Goal: Transaction & Acquisition: Subscribe to service/newsletter

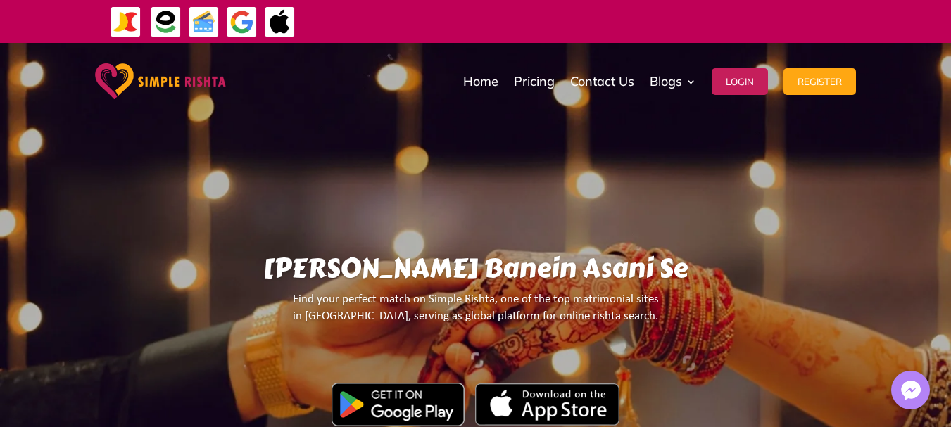
click at [536, 80] on link "Pricing" at bounding box center [534, 81] width 41 height 70
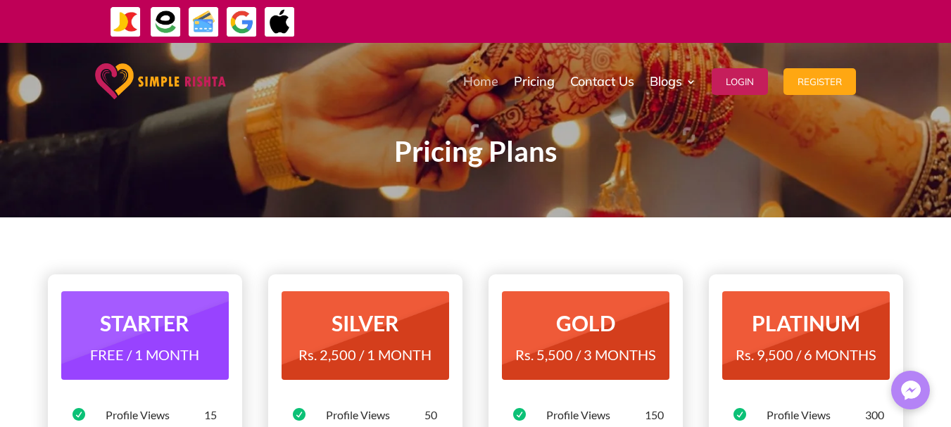
click at [484, 82] on link "Home" at bounding box center [480, 81] width 35 height 70
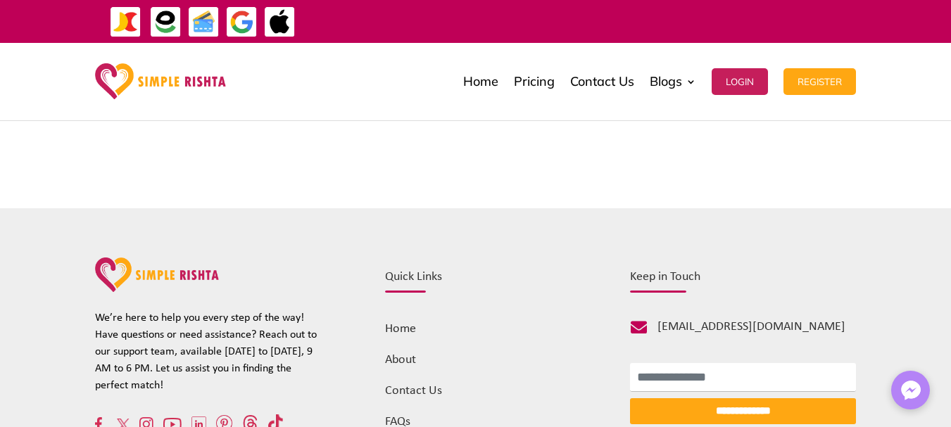
scroll to position [5481, 0]
